Goal: Book appointment/travel/reservation

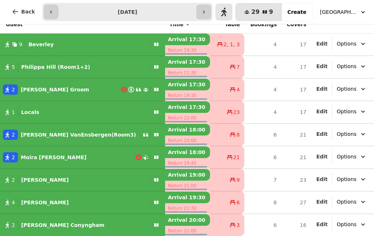
click at [298, 10] on span "Create" at bounding box center [296, 11] width 19 height 5
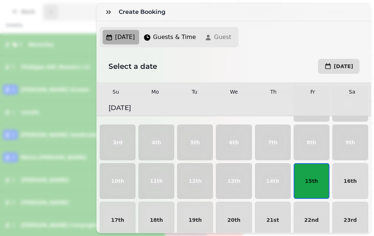
scroll to position [58, 0]
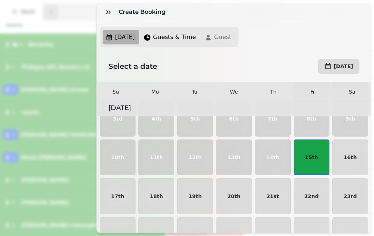
click at [311, 159] on p "15th" at bounding box center [311, 157] width 13 height 5
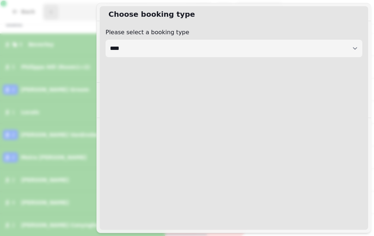
select select "****"
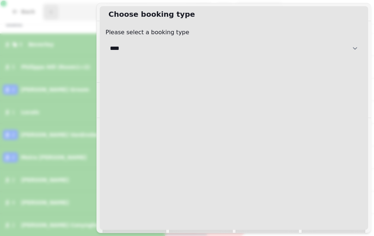
click at [347, 45] on select "**********" at bounding box center [233, 49] width 256 height 18
select select "**********"
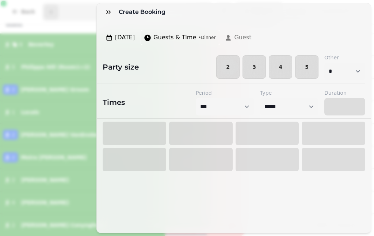
select select "****"
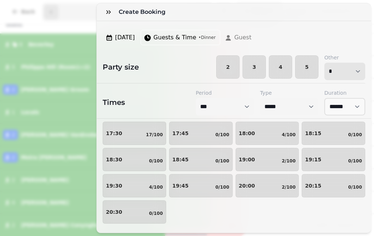
click at [357, 73] on select "* * * * * * * * * ** ** ** ** ** ** ** ** ** ** ** ** ** ** ** ** ** ** ** ** *…" at bounding box center [344, 72] width 41 height 18
select select "*"
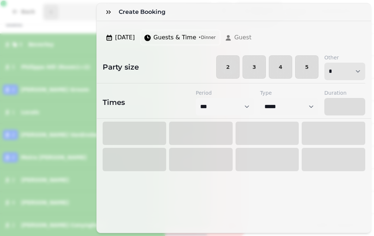
select select "****"
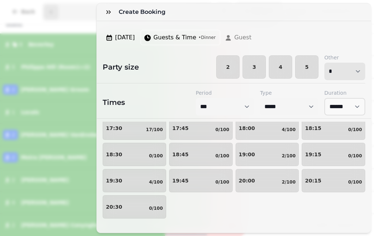
scroll to position [42, 0]
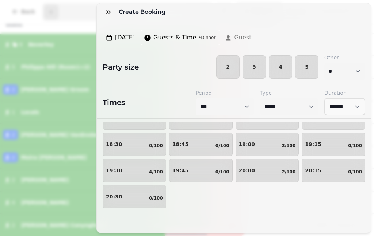
click at [257, 173] on div "20:00 2/100" at bounding box center [267, 170] width 57 height 9
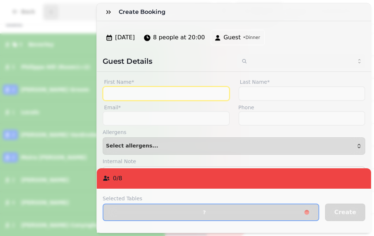
click at [156, 93] on input "First Name*" at bounding box center [166, 93] width 127 height 15
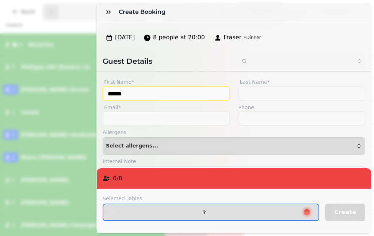
type input "******"
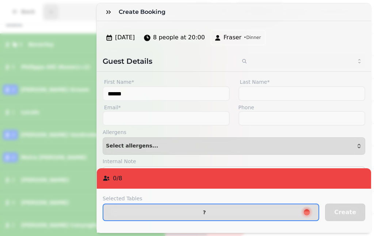
click at [273, 213] on span "?" at bounding box center [204, 212] width 190 height 5
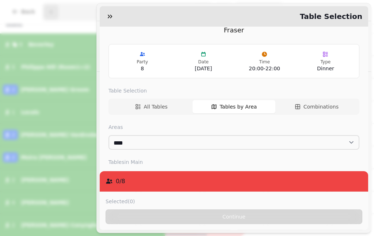
scroll to position [11, 0]
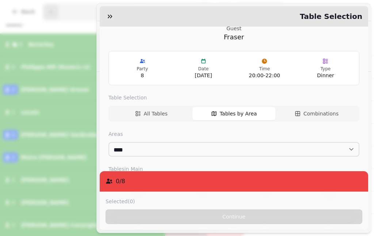
click at [157, 110] on span "All Tables" at bounding box center [156, 113] width 24 height 7
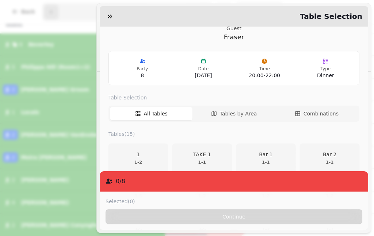
click at [243, 112] on span "Tables by Area" at bounding box center [238, 113] width 37 height 7
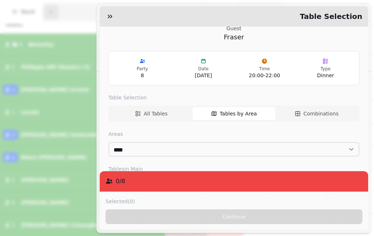
click at [312, 112] on span "Combinations" at bounding box center [320, 113] width 35 height 7
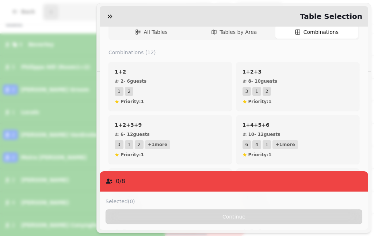
scroll to position [101, 0]
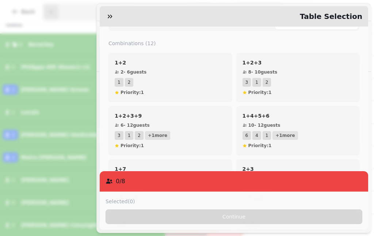
click at [336, 74] on div "1+2+3 8 - 10 guests 3 1 2 Priority: 1" at bounding box center [297, 77] width 111 height 36
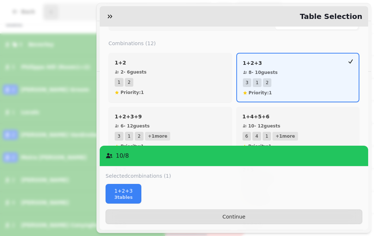
click at [293, 220] on span "Continue" at bounding box center [234, 217] width 244 height 5
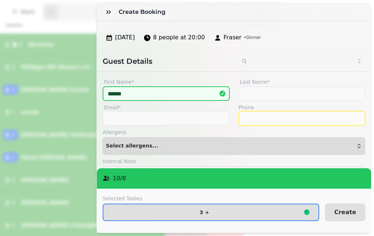
click at [307, 120] on input "Phone" at bounding box center [301, 118] width 127 height 15
type input "**********"
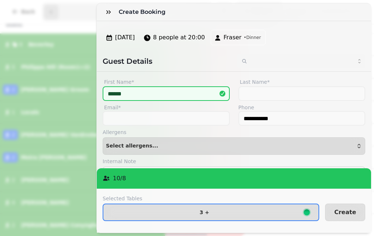
click at [343, 213] on span "Create" at bounding box center [345, 213] width 22 height 6
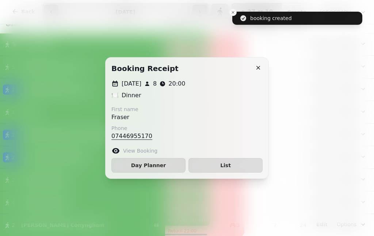
click at [255, 67] on icon "button" at bounding box center [257, 67] width 7 height 7
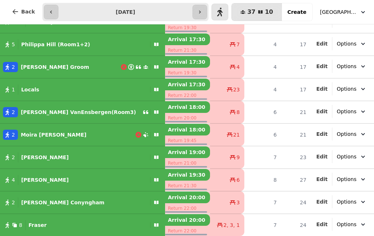
scroll to position [31, 0]
click at [62, 227] on div "8 Fraser" at bounding box center [73, 225] width 147 height 10
select select "**********"
select select "*"
select select "****"
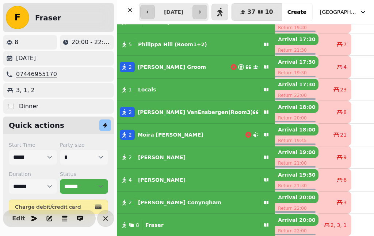
click at [17, 219] on span "Edit" at bounding box center [18, 219] width 9 height 6
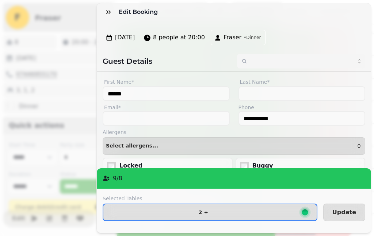
click at [273, 213] on span "2 +" at bounding box center [203, 212] width 188 height 5
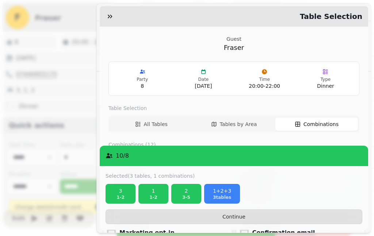
click at [106, 17] on button "button" at bounding box center [110, 16] width 15 height 15
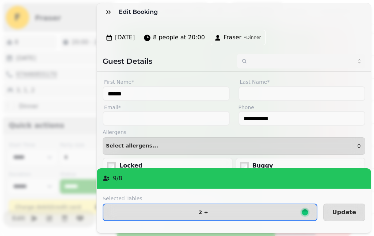
click at [178, 40] on span "8 people at 20:00" at bounding box center [179, 37] width 52 height 9
select select "*"
select select "**********"
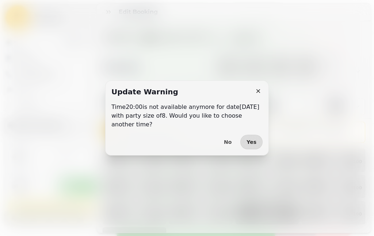
click at [252, 144] on span "Yes" at bounding box center [251, 142] width 10 height 5
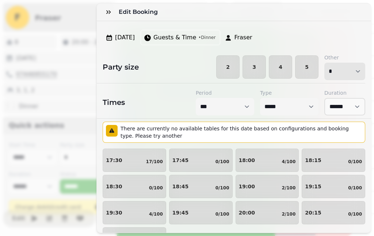
click at [359, 71] on select "* * * * * * * * * ** ** ** ** ** ** ** ** ** ** ** ** ** ** ** ** ** ** ** ** *…" at bounding box center [344, 72] width 41 height 18
select select "*"
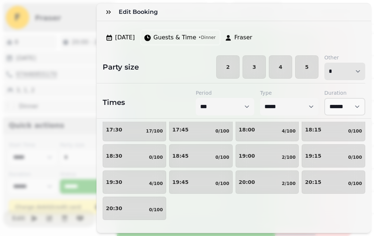
scroll to position [32, 0]
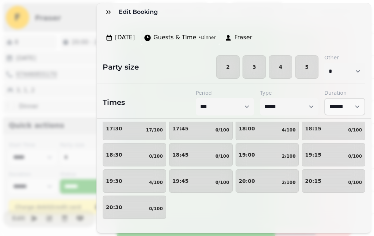
click at [263, 190] on button "20:00 2/100" at bounding box center [266, 181] width 63 height 23
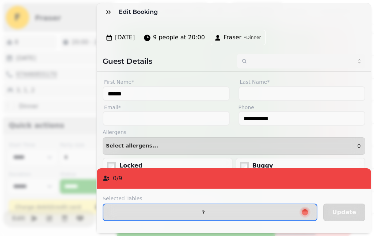
click at [250, 216] on button "?" at bounding box center [210, 213] width 215 height 18
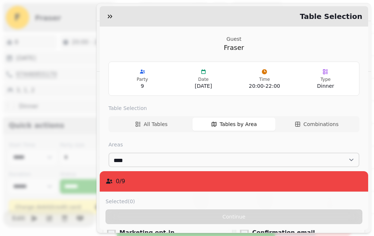
click at [319, 123] on span "Combinations" at bounding box center [320, 124] width 35 height 7
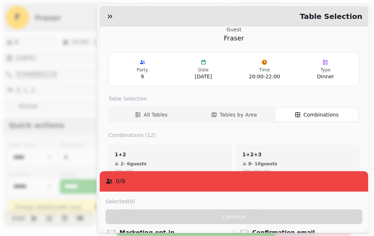
scroll to position [10, 0]
click at [306, 152] on p "1+2+3" at bounding box center [297, 153] width 111 height 7
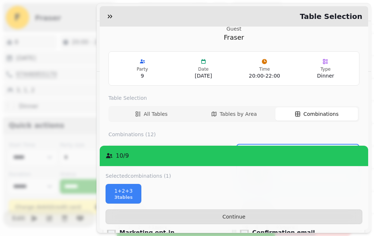
click at [318, 220] on span "Continue" at bounding box center [234, 217] width 244 height 5
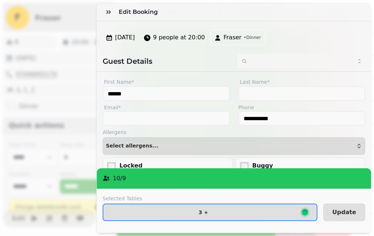
click at [341, 215] on span "Update" at bounding box center [344, 213] width 24 height 6
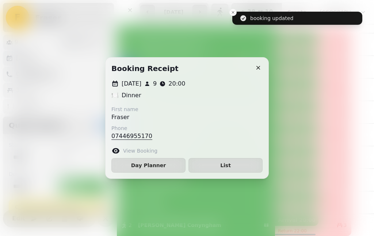
click at [254, 69] on button "button" at bounding box center [258, 68] width 15 height 15
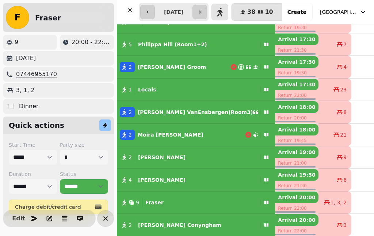
click at [127, 9] on icon "button" at bounding box center [129, 10] width 7 height 7
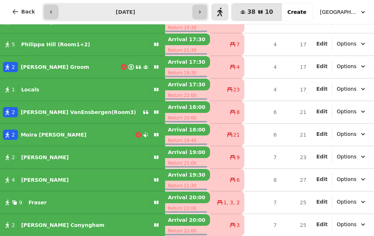
click at [89, 227] on div "2 [PERSON_NAME]" at bounding box center [73, 225] width 147 height 10
select select "*"
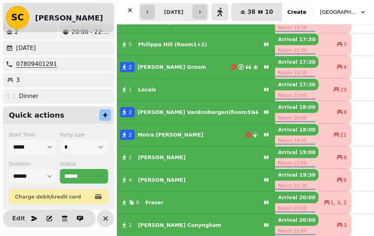
click at [20, 220] on span "Edit" at bounding box center [18, 219] width 9 height 6
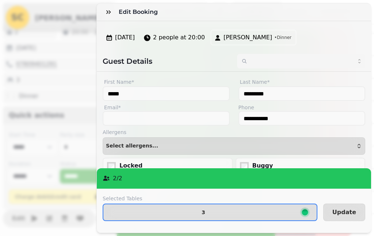
click at [211, 215] on span "3" at bounding box center [203, 212] width 188 height 5
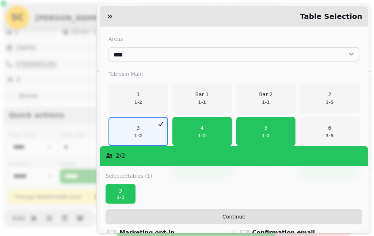
scroll to position [106, 0]
click at [265, 129] on div "5 1 - 2" at bounding box center [266, 131] width 8 height 15
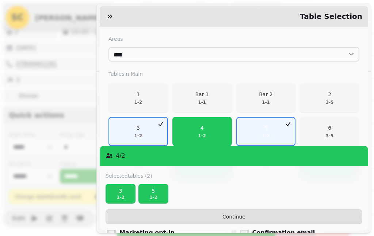
click at [119, 195] on p "3" at bounding box center [120, 191] width 23 height 7
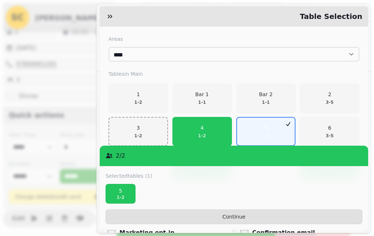
click at [188, 220] on span "Continue" at bounding box center [234, 217] width 244 height 5
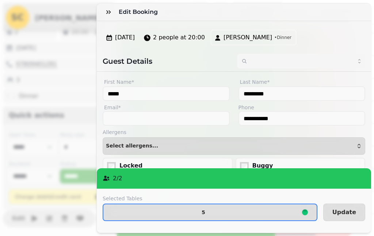
click at [341, 211] on span "Update" at bounding box center [344, 213] width 24 height 6
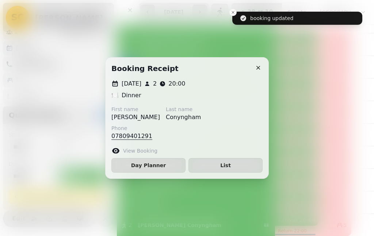
click at [259, 72] on button "button" at bounding box center [258, 68] width 15 height 15
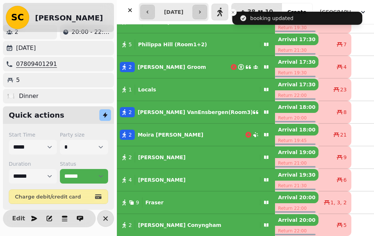
click at [126, 9] on button "button" at bounding box center [130, 10] width 15 height 15
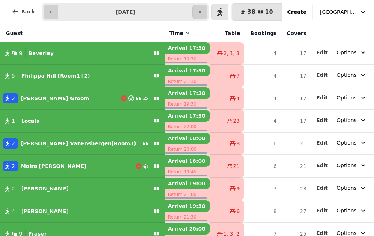
scroll to position [0, 0]
